Goal: Check status: Check status

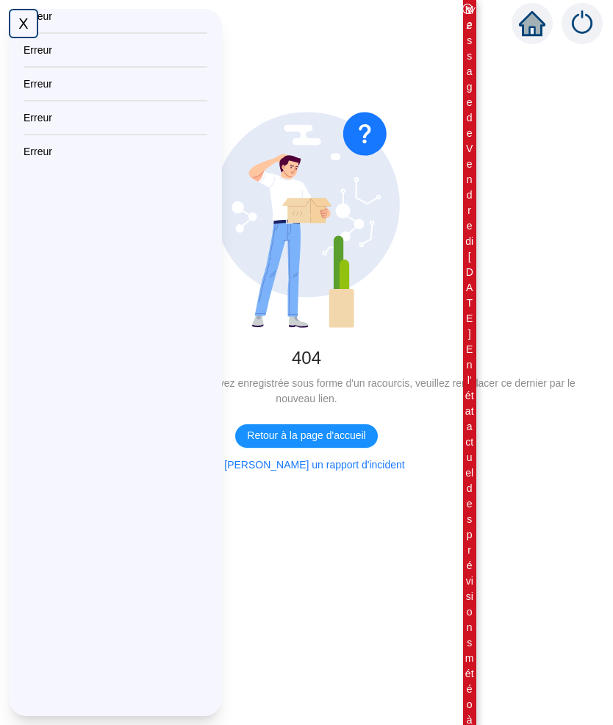
click at [31, 19] on div "X" at bounding box center [23, 23] width 29 height 29
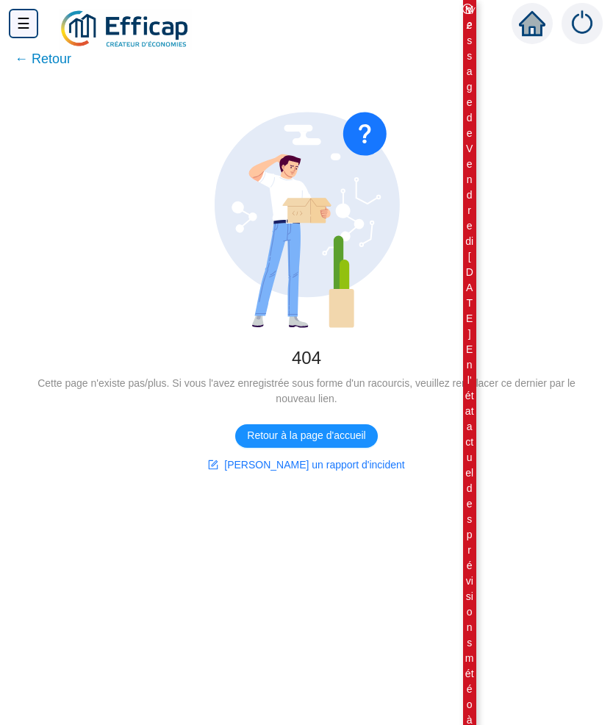
click at [532, 28] on icon "home" at bounding box center [531, 23] width 26 height 25
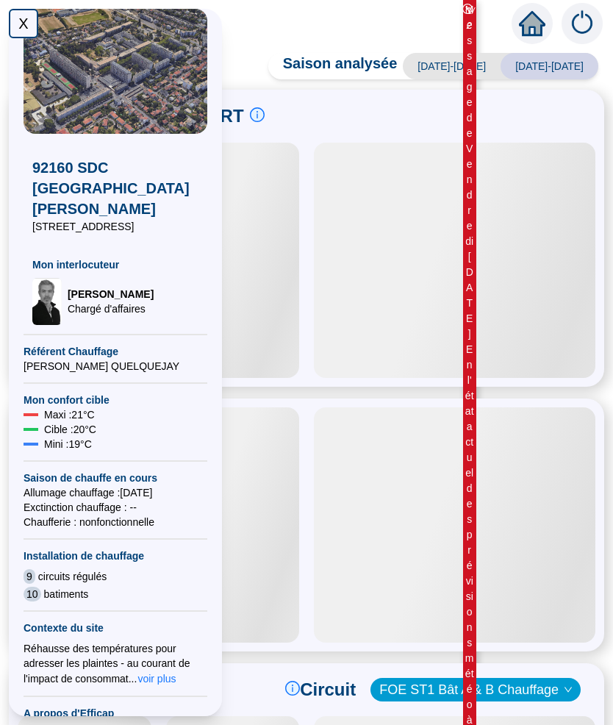
click at [15, 15] on div "X" at bounding box center [23, 23] width 29 height 29
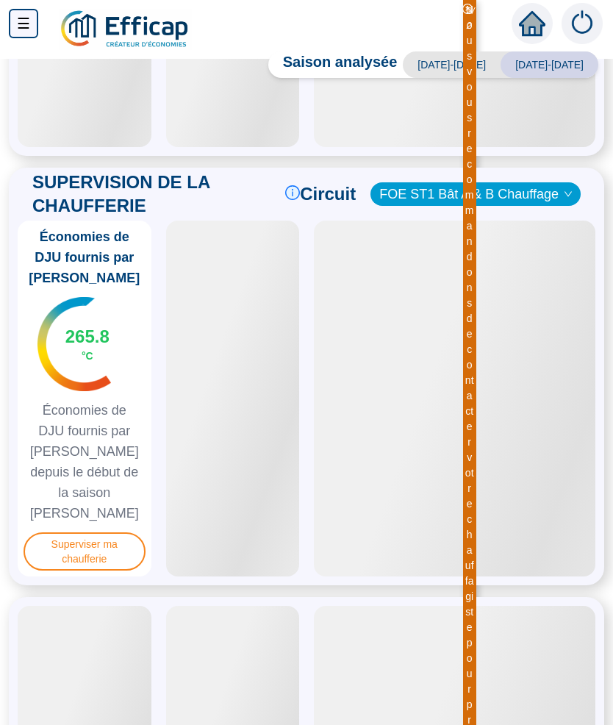
scroll to position [513, 0]
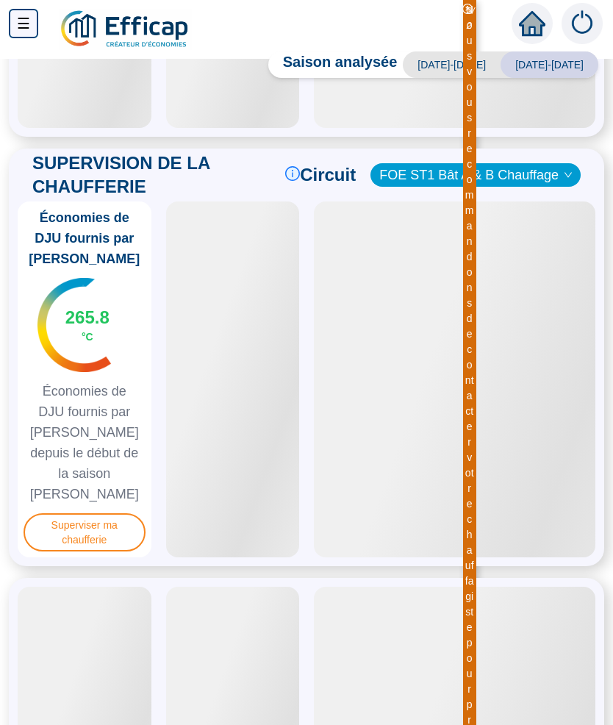
click at [106, 527] on span "Superviser ma chaufferie" at bounding box center [85, 532] width 122 height 38
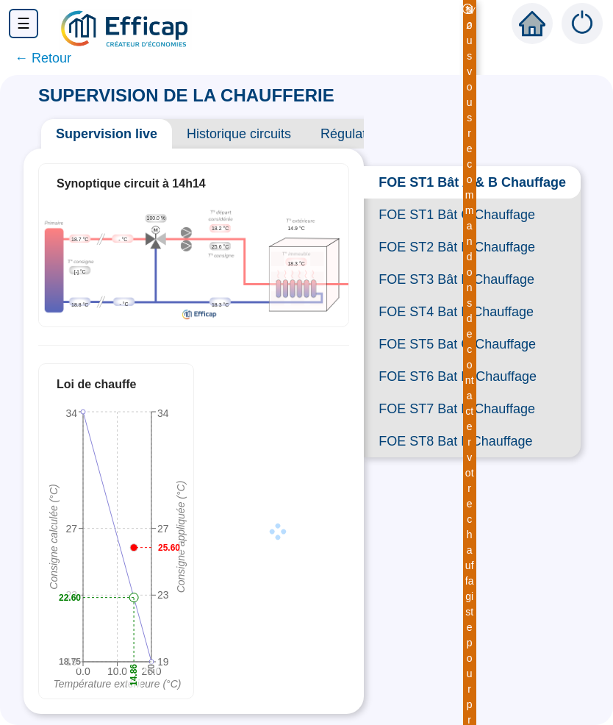
click at [511, 340] on span "FOE ST5 Bat G Chauffage" at bounding box center [472, 344] width 217 height 32
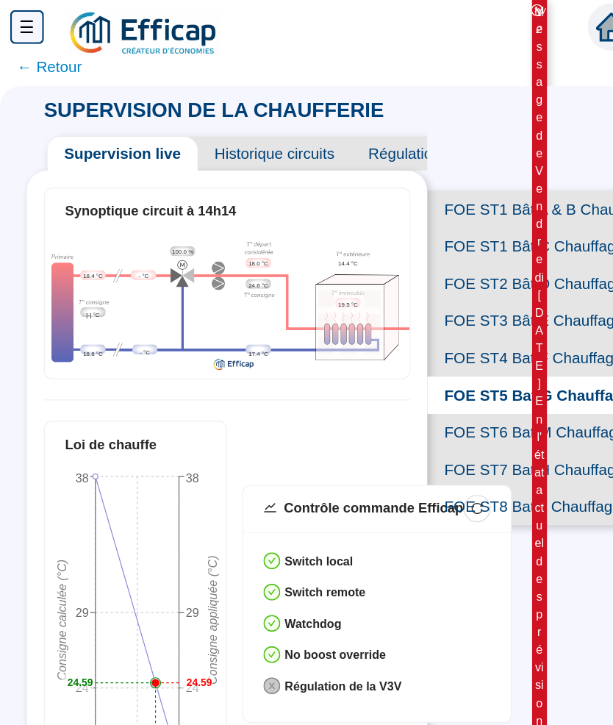
click at [491, 316] on span "FOE ST4 Bat F Chauffage" at bounding box center [476, 312] width 209 height 32
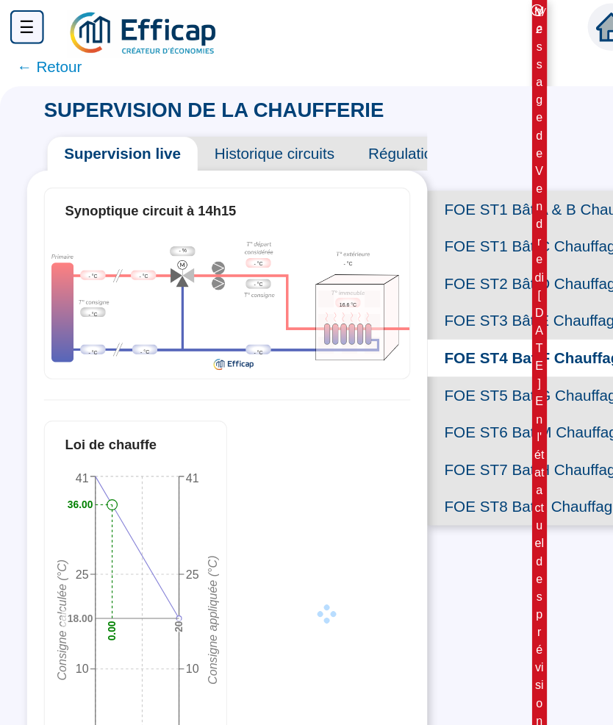
click at [495, 282] on span "FOE ST3 Bât E Chauffage" at bounding box center [476, 279] width 209 height 32
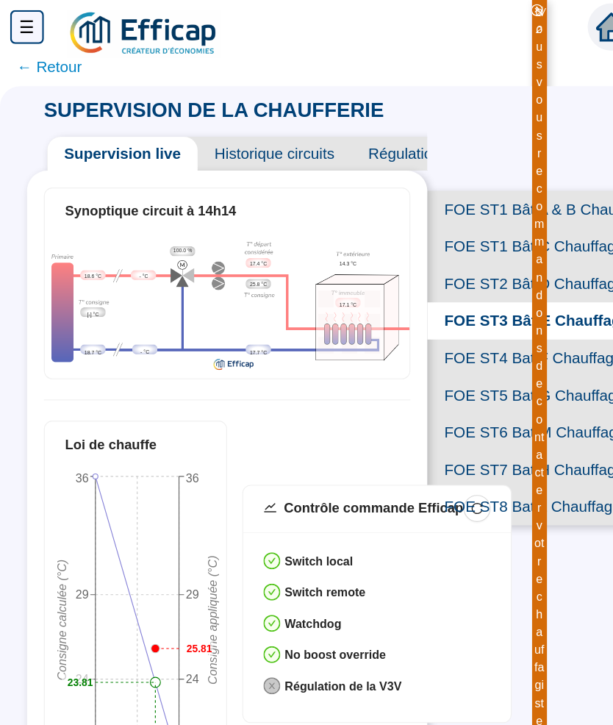
click at [480, 245] on span "FOE ST2 Bât D Chauffage" at bounding box center [476, 247] width 209 height 32
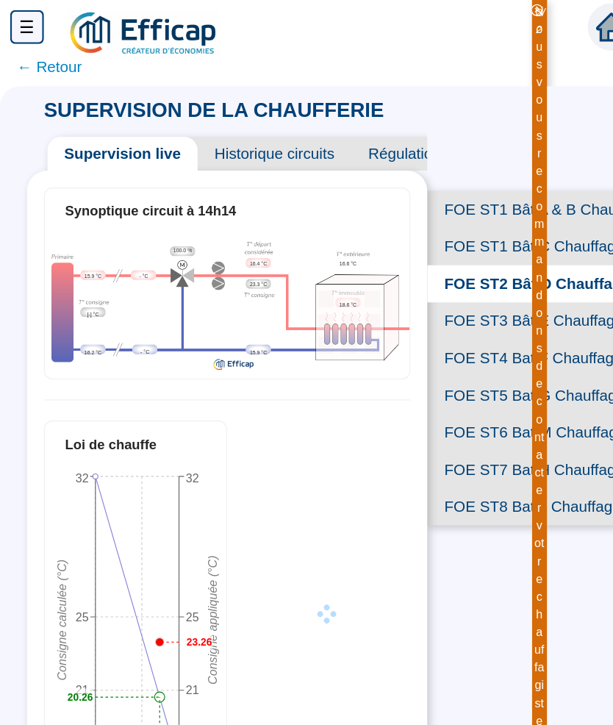
click at [482, 213] on span "FOE ST1 Bât C Chauffage" at bounding box center [476, 215] width 209 height 32
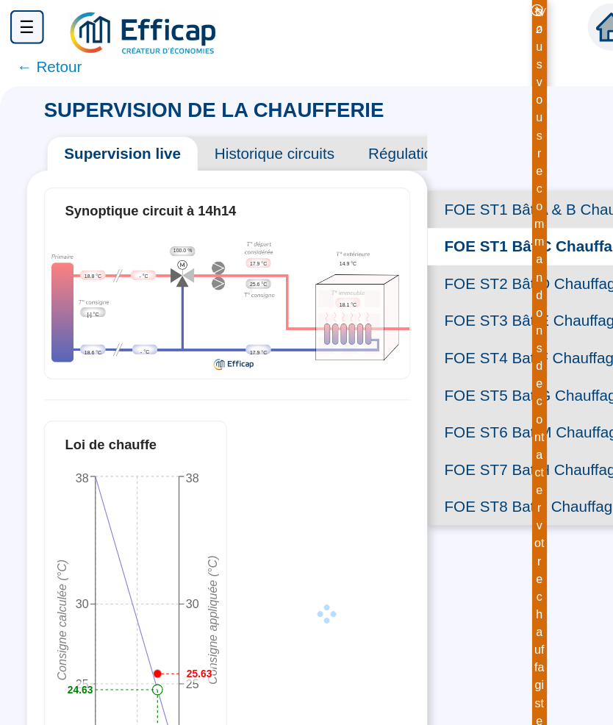
click at [488, 185] on span "FOE ST1 Bât A & B Chauffage" at bounding box center [476, 182] width 209 height 32
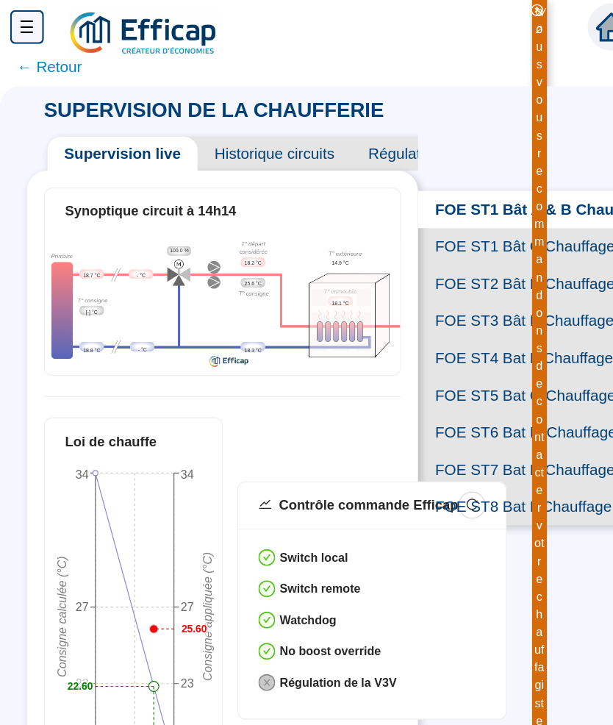
click at [486, 371] on span "FOE ST6 Bat M Chauffage" at bounding box center [472, 376] width 217 height 32
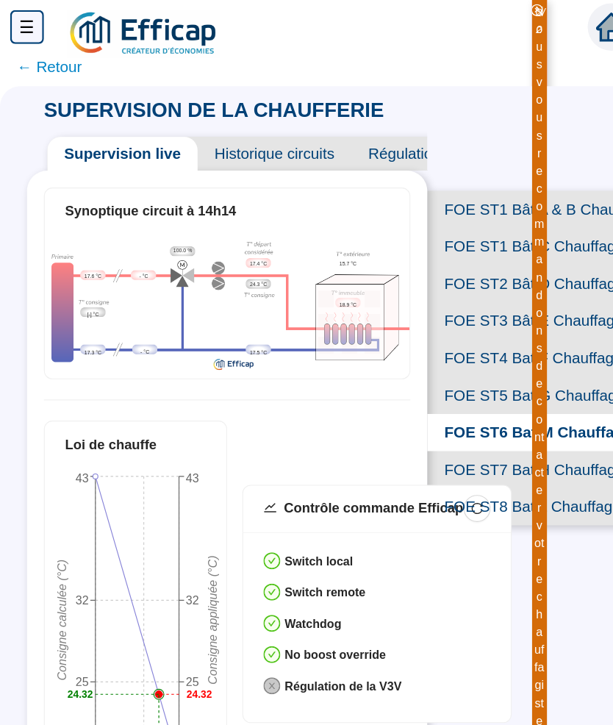
click at [491, 404] on span "FOE ST7 Bat H Chauffage" at bounding box center [476, 409] width 209 height 32
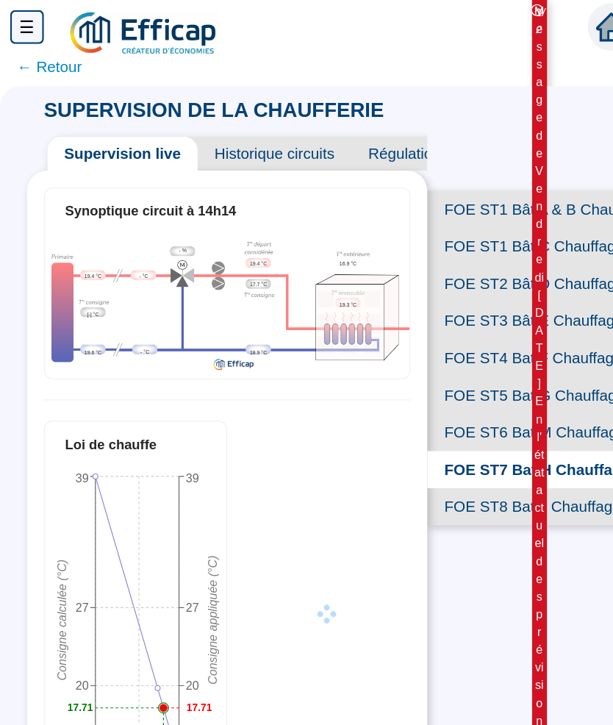
click at [491, 438] on span "FOE ST8 Bat L Chauffage" at bounding box center [476, 441] width 209 height 32
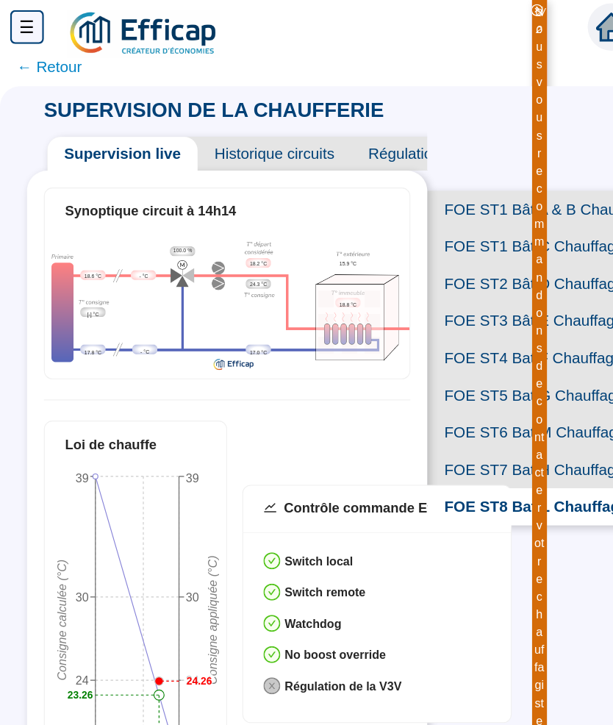
click at [268, 126] on span "Historique circuits" at bounding box center [239, 133] width 134 height 29
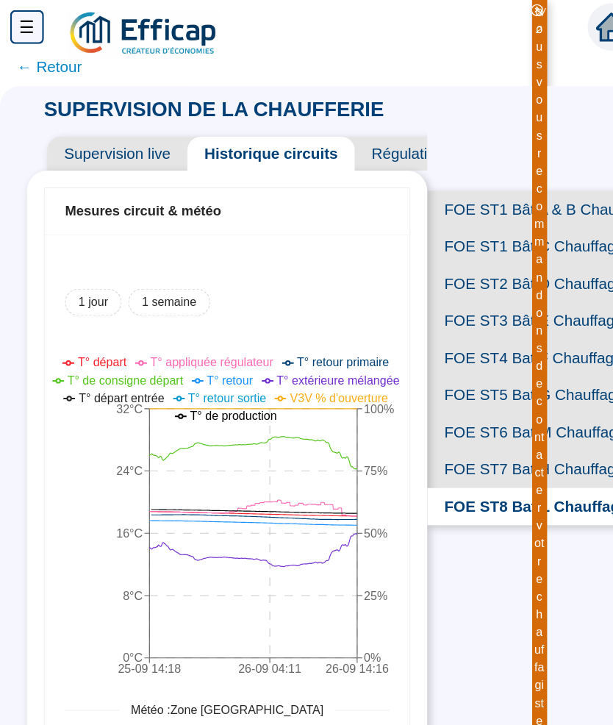
click at [500, 342] on span "FOE ST5 Bat G Chauffage" at bounding box center [476, 344] width 209 height 32
